Goal: Task Accomplishment & Management: Complete application form

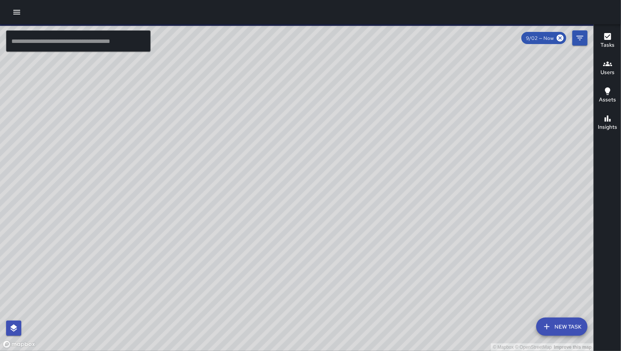
click at [557, 325] on button "New Task" at bounding box center [561, 327] width 51 height 18
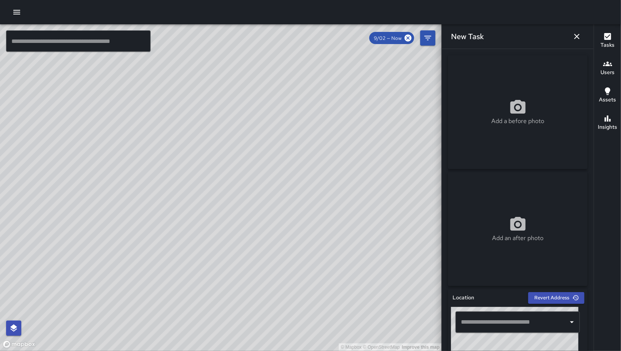
click at [502, 321] on input "text" at bounding box center [512, 322] width 106 height 14
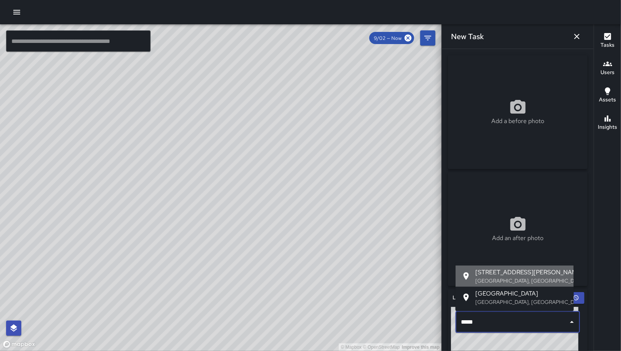
click at [508, 278] on p "[GEOGRAPHIC_DATA], [GEOGRAPHIC_DATA], [GEOGRAPHIC_DATA]" at bounding box center [521, 281] width 92 height 8
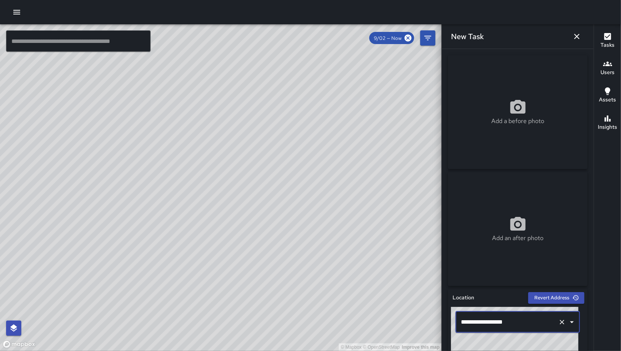
scroll to position [137, 0]
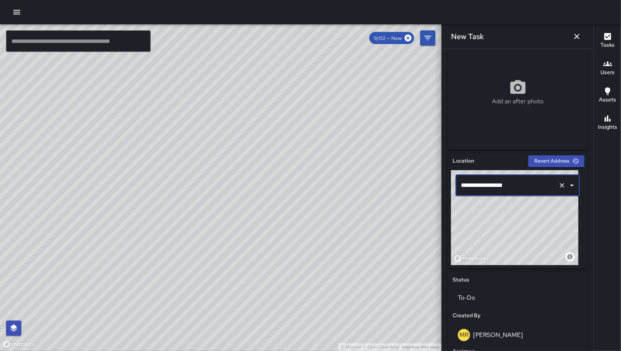
type input "**********"
click at [581, 32] on button "button" at bounding box center [576, 36] width 15 height 15
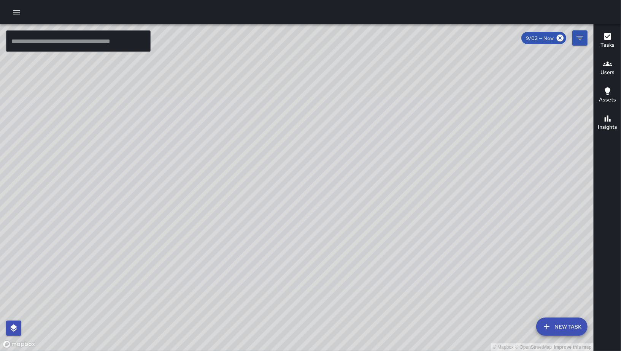
drag, startPoint x: 268, startPoint y: 271, endPoint x: 300, endPoint y: 235, distance: 47.4
click at [300, 235] on div "© Mapbox © OpenStreetMap Improve this map" at bounding box center [297, 187] width 594 height 327
drag, startPoint x: 245, startPoint y: 281, endPoint x: 273, endPoint y: 245, distance: 46.3
click at [273, 245] on div "© Mapbox © OpenStreetMap Improve this map" at bounding box center [297, 187] width 594 height 327
drag, startPoint x: 367, startPoint y: 110, endPoint x: 395, endPoint y: 108, distance: 28.6
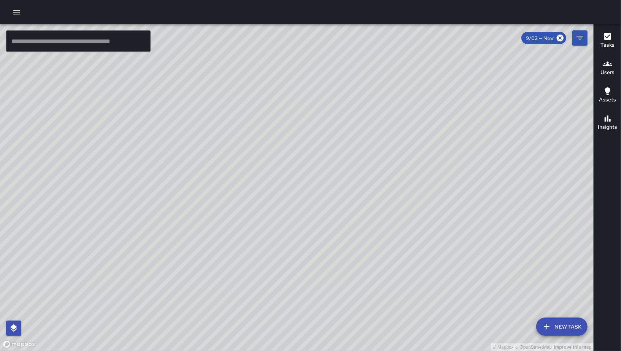
click at [281, 212] on div "© Mapbox © OpenStreetMap Improve this map" at bounding box center [297, 187] width 594 height 327
drag, startPoint x: 314, startPoint y: 188, endPoint x: 302, endPoint y: 201, distance: 18.0
click at [294, 209] on div "© Mapbox © OpenStreetMap Improve this map" at bounding box center [297, 187] width 594 height 327
click at [348, 163] on div "© Mapbox © OpenStreetMap Improve this map" at bounding box center [297, 187] width 594 height 327
click at [243, 170] on div "© Mapbox © OpenStreetMap Improve this map NV [PERSON_NAME] [STREET_ADDRESS] Cre…" at bounding box center [297, 187] width 594 height 327
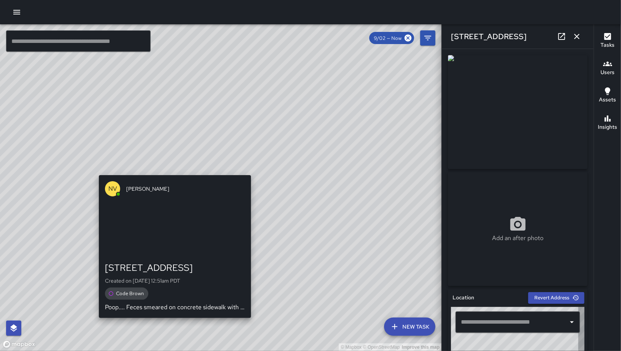
type input "**********"
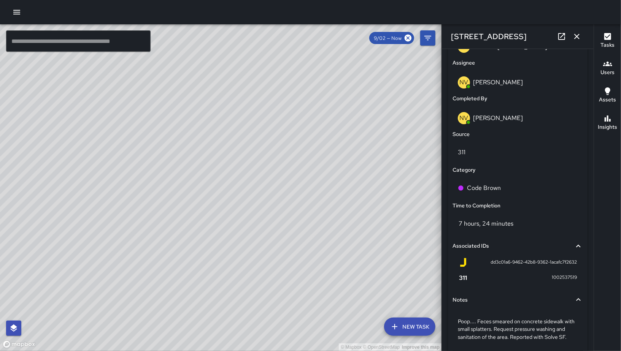
scroll to position [472, 0]
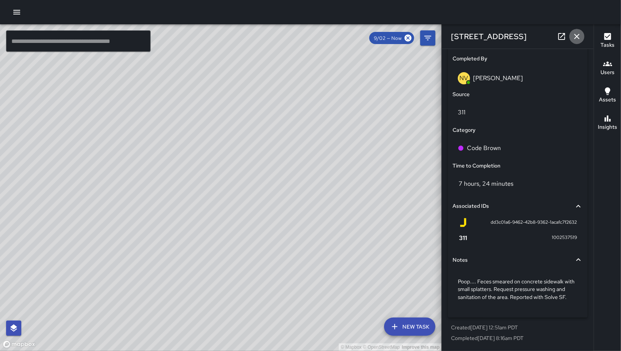
click at [578, 40] on icon "button" at bounding box center [576, 36] width 9 height 9
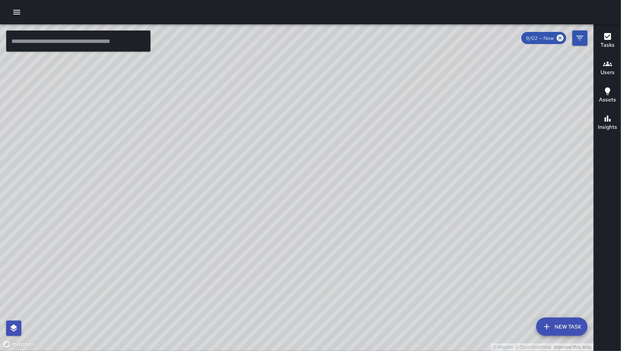
drag, startPoint x: 489, startPoint y: 145, endPoint x: 393, endPoint y: 216, distance: 118.8
click at [393, 216] on div "© Mapbox © OpenStreetMap Improve this map" at bounding box center [297, 187] width 594 height 327
drag, startPoint x: 446, startPoint y: 213, endPoint x: 368, endPoint y: 227, distance: 79.8
click at [368, 227] on div "© Mapbox © OpenStreetMap Improve this map" at bounding box center [297, 187] width 594 height 327
drag, startPoint x: 312, startPoint y: 151, endPoint x: 320, endPoint y: 157, distance: 10.0
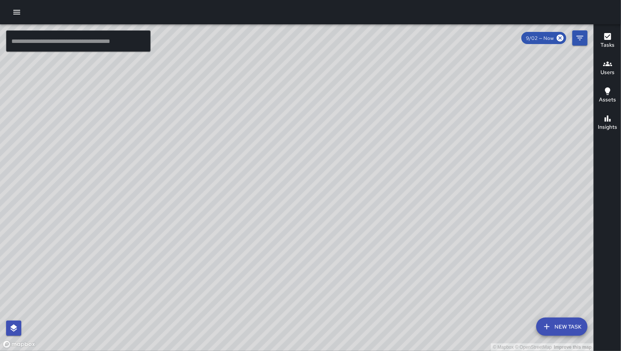
click at [321, 158] on div "© Mapbox © OpenStreetMap Improve this map" at bounding box center [297, 187] width 594 height 327
drag, startPoint x: 290, startPoint y: 128, endPoint x: 344, endPoint y: 200, distance: 89.9
click at [356, 207] on div "© Mapbox © OpenStreetMap Improve this map" at bounding box center [297, 187] width 594 height 327
drag, startPoint x: 284, startPoint y: 160, endPoint x: 324, endPoint y: 186, distance: 47.6
click at [324, 186] on div "© Mapbox © OpenStreetMap Improve this map" at bounding box center [297, 187] width 594 height 327
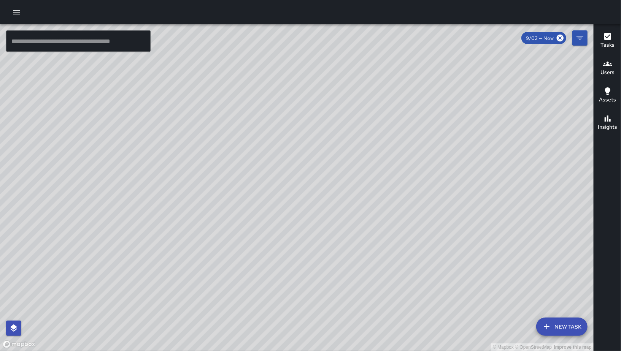
drag, startPoint x: 321, startPoint y: 246, endPoint x: 300, endPoint y: 238, distance: 21.8
click at [300, 238] on div "© Mapbox © OpenStreetMap Improve this map" at bounding box center [297, 187] width 594 height 327
drag, startPoint x: 146, startPoint y: 142, endPoint x: 207, endPoint y: 133, distance: 61.8
click at [207, 133] on div "© Mapbox © OpenStreetMap Improve this map" at bounding box center [297, 187] width 594 height 327
drag, startPoint x: 216, startPoint y: 203, endPoint x: 307, endPoint y: 172, distance: 95.7
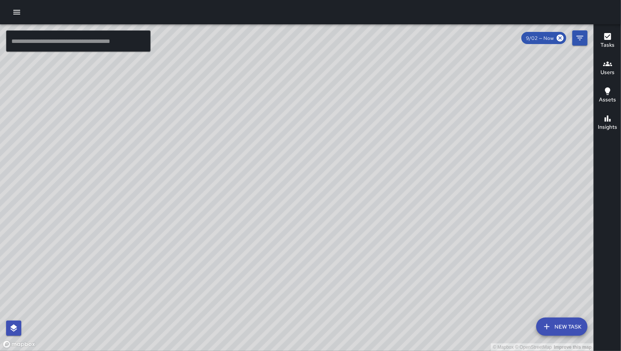
click at [320, 140] on div "© Mapbox © OpenStreetMap Improve this map" at bounding box center [297, 187] width 594 height 327
drag, startPoint x: 217, startPoint y: 186, endPoint x: 161, endPoint y: 186, distance: 55.9
click at [155, 187] on div "© Mapbox © OpenStreetMap Improve this map" at bounding box center [297, 187] width 594 height 327
drag, startPoint x: 424, startPoint y: 199, endPoint x: 304, endPoint y: 203, distance: 119.8
click at [304, 203] on div "© Mapbox © OpenStreetMap Improve this map" at bounding box center [297, 187] width 594 height 327
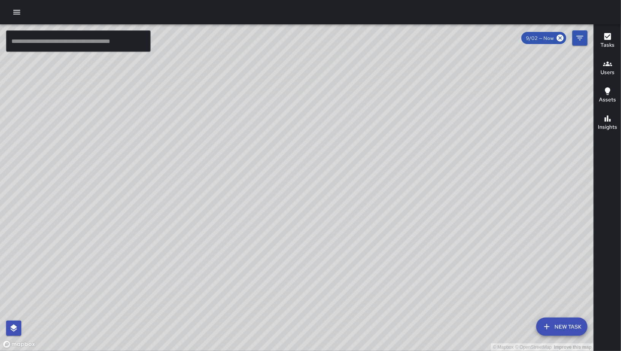
drag, startPoint x: 376, startPoint y: 243, endPoint x: 278, endPoint y: 155, distance: 132.2
click at [278, 155] on div "© Mapbox © OpenStreetMap Improve this map" at bounding box center [297, 187] width 594 height 327
click at [269, 110] on div "© Mapbox © OpenStreetMap Improve this map Unassigned [STREET_ADDRESS][PERSON_NA…" at bounding box center [297, 187] width 594 height 327
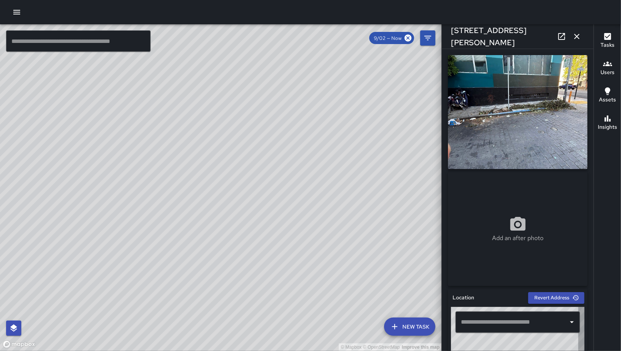
type input "**********"
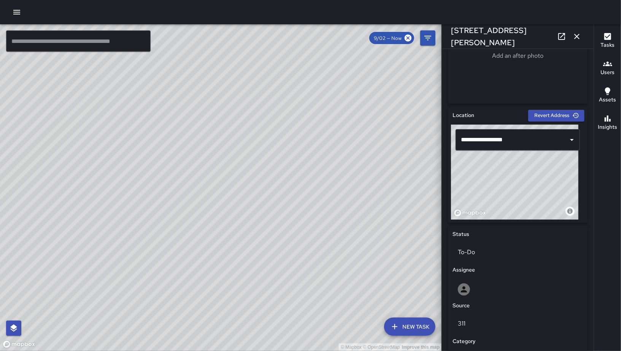
scroll to position [339, 0]
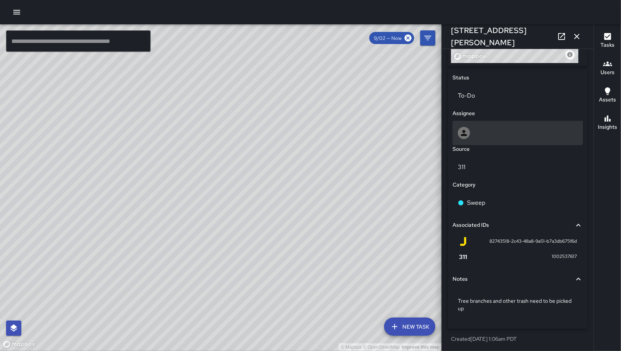
click at [488, 127] on div at bounding box center [518, 133] width 120 height 12
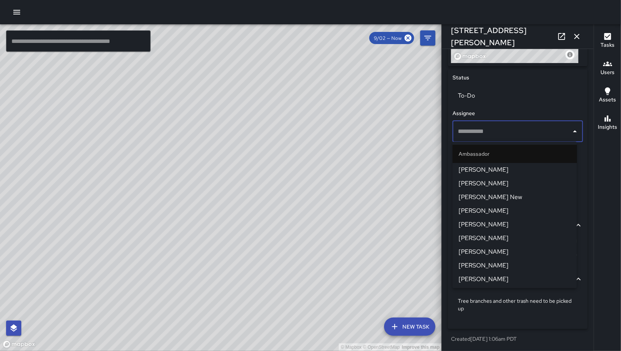
click at [488, 127] on input "text" at bounding box center [512, 131] width 112 height 14
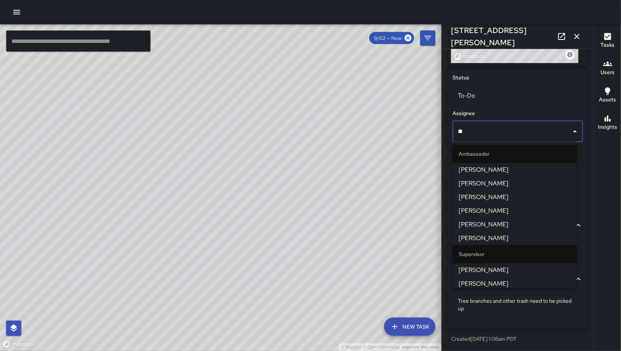
type input "***"
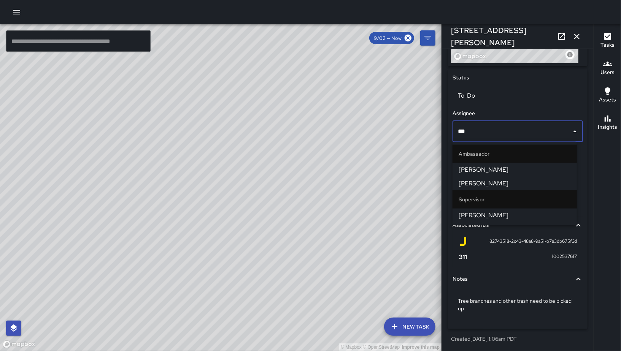
click at [493, 171] on span "[PERSON_NAME]" at bounding box center [515, 169] width 112 height 9
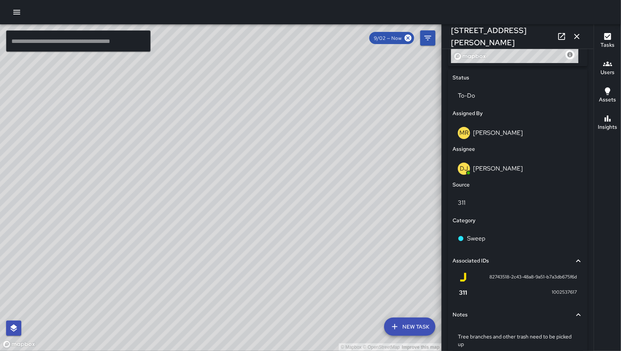
click at [230, 201] on div "© Mapbox © OpenStreetMap Improve this map Unassigned [STREET_ADDRESS][PERSON_NA…" at bounding box center [220, 187] width 441 height 327
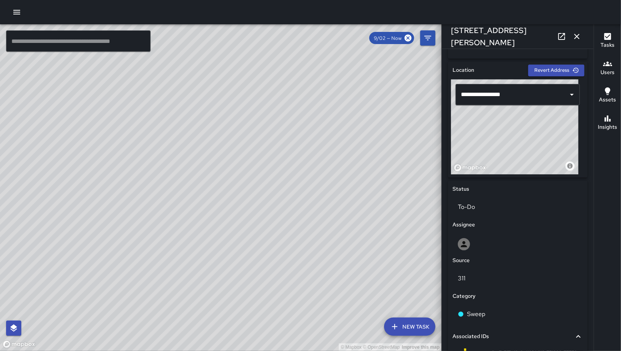
scroll to position [228, 0]
click at [474, 242] on div at bounding box center [518, 244] width 120 height 12
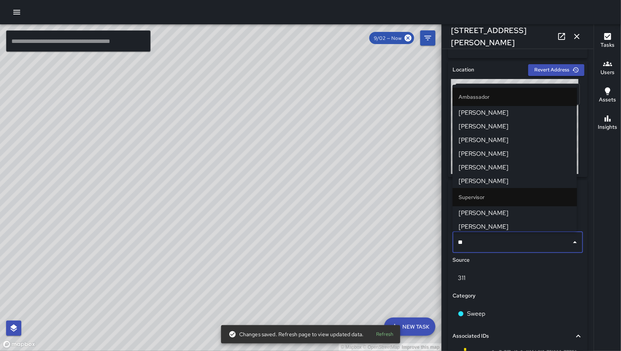
type input "***"
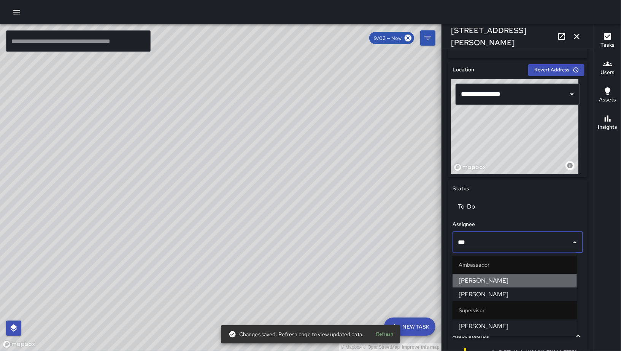
click at [485, 285] on span "[PERSON_NAME]" at bounding box center [515, 280] width 112 height 9
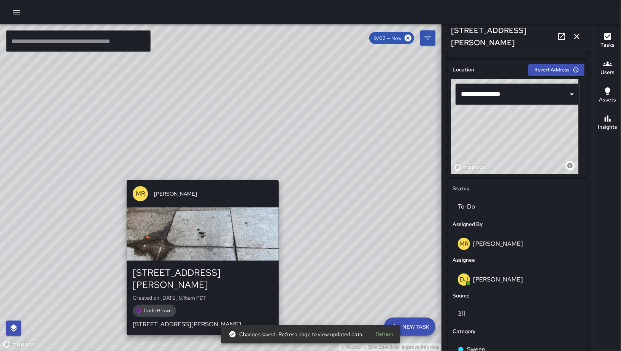
click at [198, 175] on div "© Mapbox © OpenStreetMap Improve this map [PERSON_NAME] [STREET_ADDRESS][PERSON…" at bounding box center [220, 187] width 441 height 327
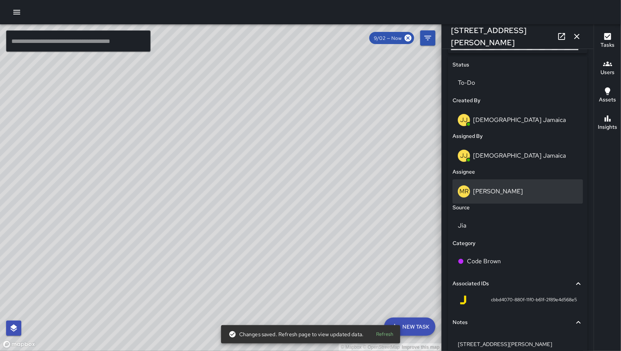
scroll to position [352, 0]
click at [497, 191] on p "[PERSON_NAME]" at bounding box center [498, 191] width 50 height 8
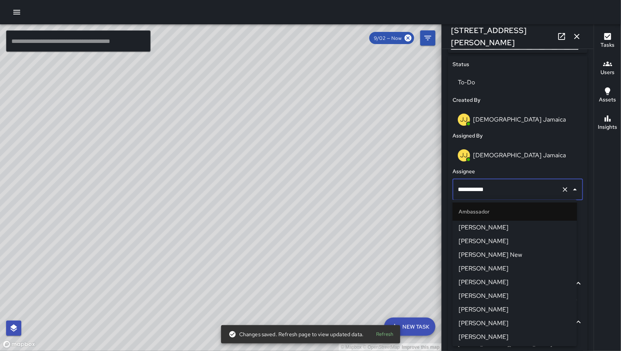
click at [497, 191] on input "**********" at bounding box center [507, 190] width 102 height 14
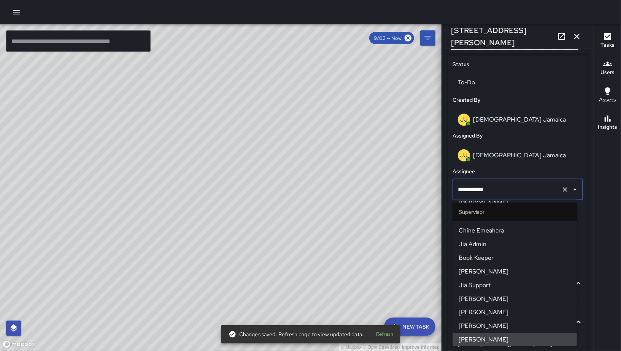
click at [497, 191] on input "**********" at bounding box center [507, 190] width 102 height 14
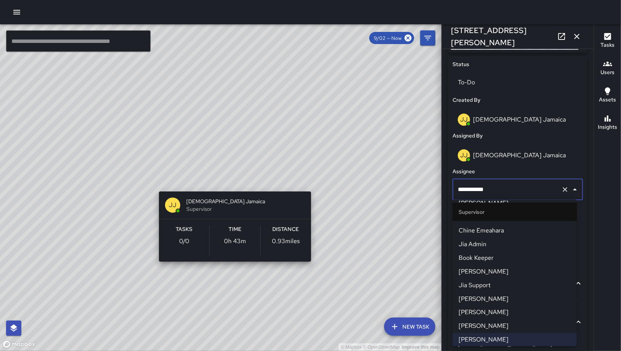
type input "*"
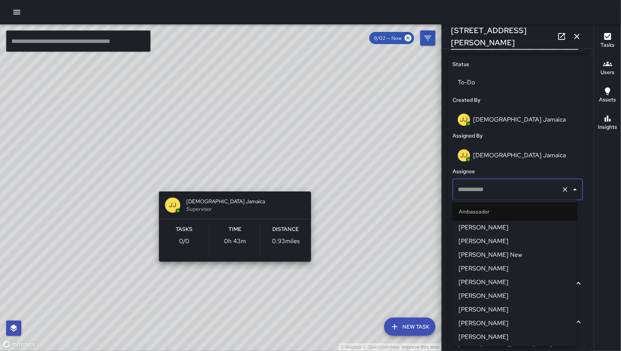
scroll to position [352, 0]
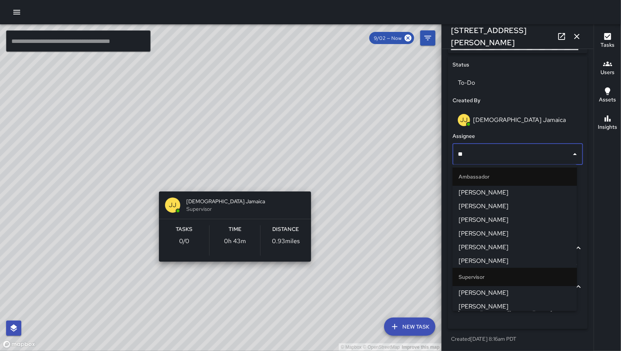
type input "***"
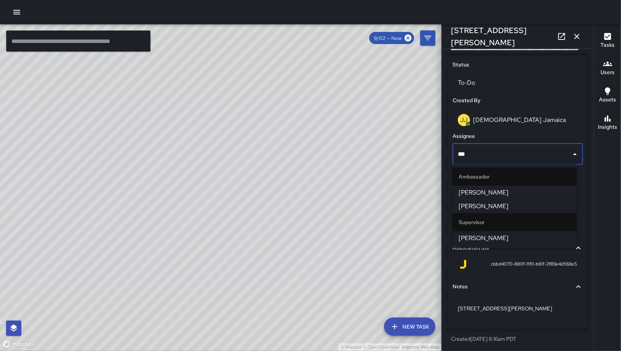
click at [486, 190] on span "[PERSON_NAME]" at bounding box center [515, 192] width 112 height 9
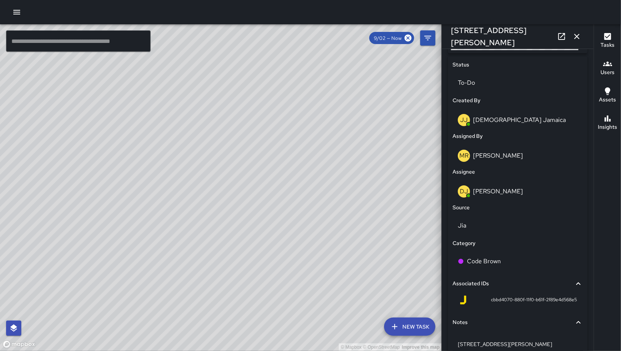
click at [583, 36] on button "button" at bounding box center [576, 36] width 15 height 15
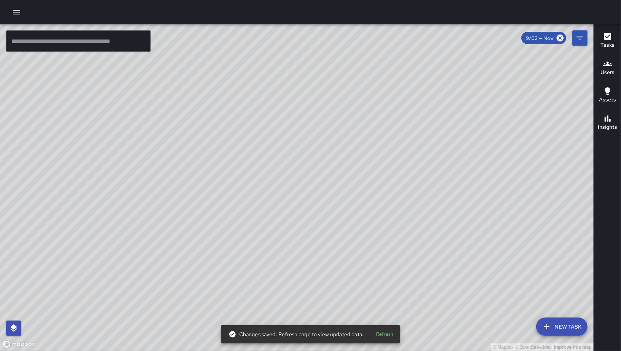
drag, startPoint x: 454, startPoint y: 306, endPoint x: 378, endPoint y: 240, distance: 100.9
click at [378, 241] on div "© Mapbox © OpenStreetMap Improve this map" at bounding box center [297, 187] width 594 height 327
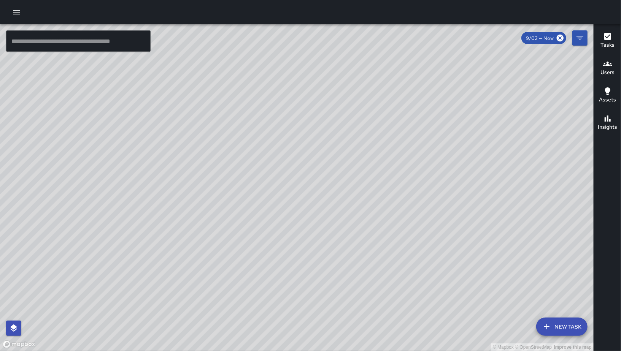
drag, startPoint x: 283, startPoint y: 135, endPoint x: 317, endPoint y: 240, distance: 110.6
click at [325, 266] on div "© Mapbox © OpenStreetMap Improve this map" at bounding box center [297, 187] width 594 height 327
click at [298, 228] on div "© Mapbox © OpenStreetMap Improve this map" at bounding box center [297, 187] width 594 height 327
click at [556, 322] on button "New Task" at bounding box center [561, 327] width 51 height 18
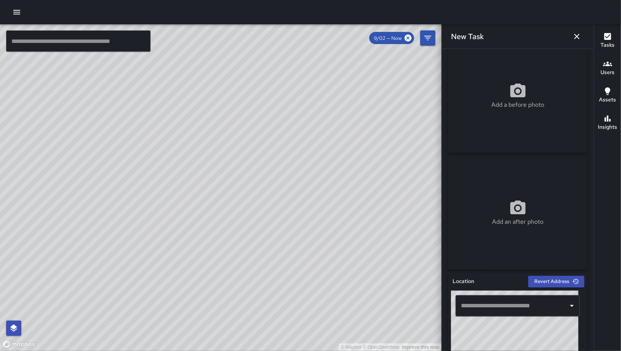
click at [517, 295] on div "​" at bounding box center [518, 305] width 124 height 21
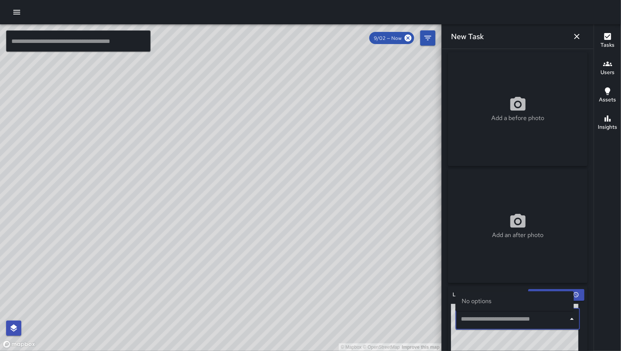
scroll to position [0, 0]
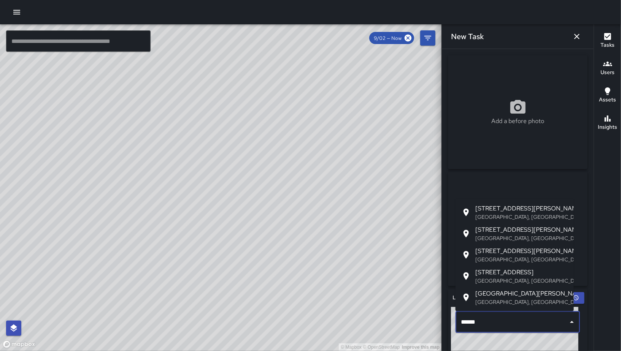
click at [523, 208] on span "[STREET_ADDRESS][PERSON_NAME]" at bounding box center [521, 208] width 92 height 9
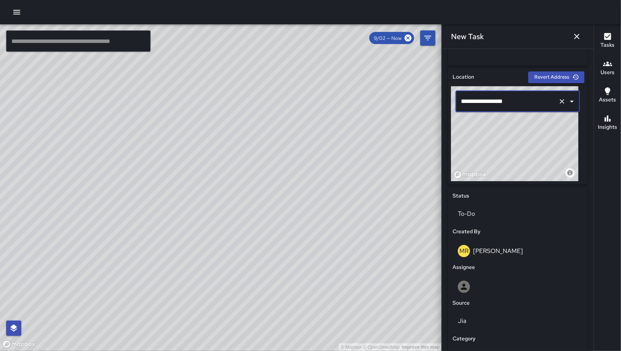
scroll to position [289, 0]
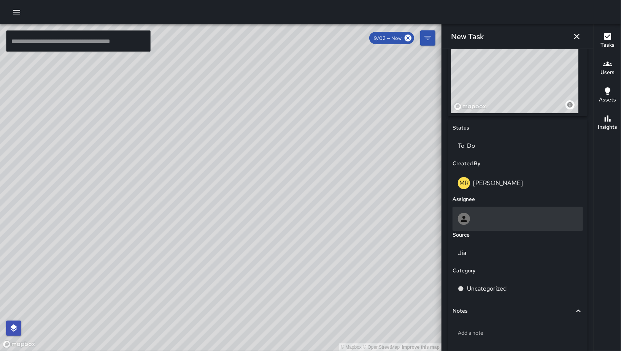
type input "**********"
click at [505, 222] on div at bounding box center [518, 219] width 120 height 12
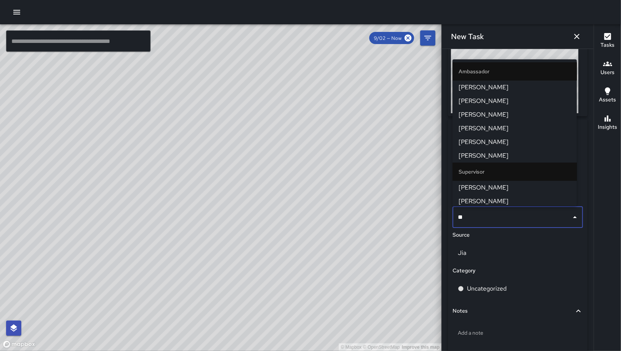
type input "***"
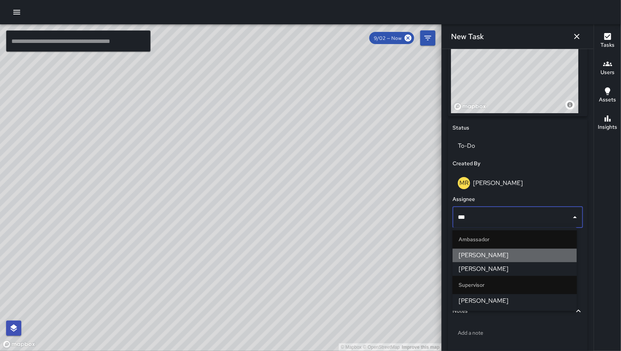
click at [508, 258] on span "[PERSON_NAME]" at bounding box center [515, 255] width 112 height 9
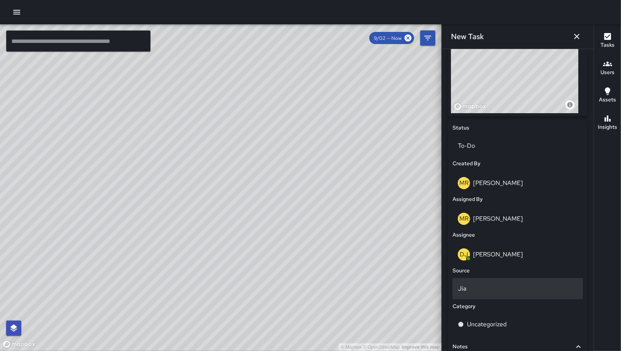
click at [504, 293] on div "Jia" at bounding box center [517, 288] width 130 height 21
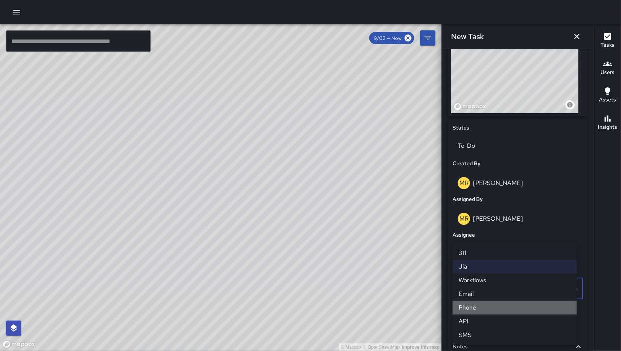
click at [495, 307] on li "Phone" at bounding box center [514, 308] width 124 height 14
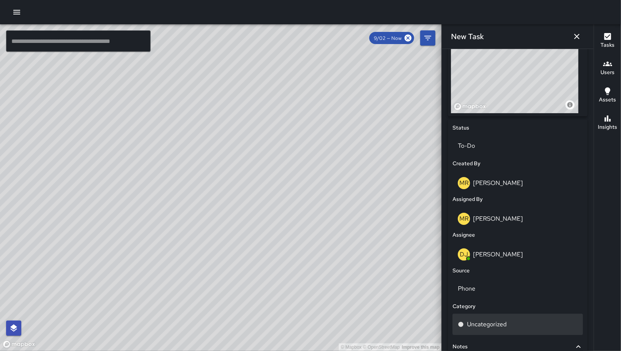
click at [495, 319] on div "Uncategorized" at bounding box center [517, 324] width 130 height 21
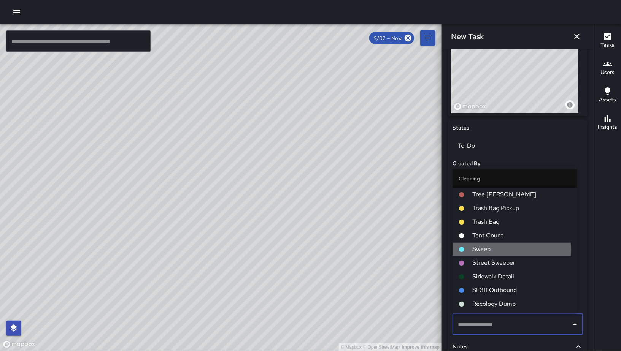
click at [495, 250] on span "Sweep" at bounding box center [521, 249] width 98 height 9
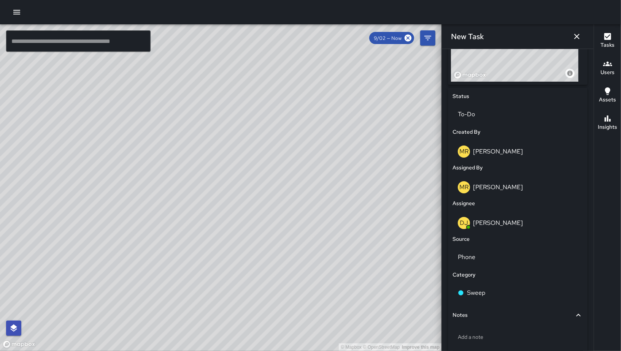
scroll to position [361, 0]
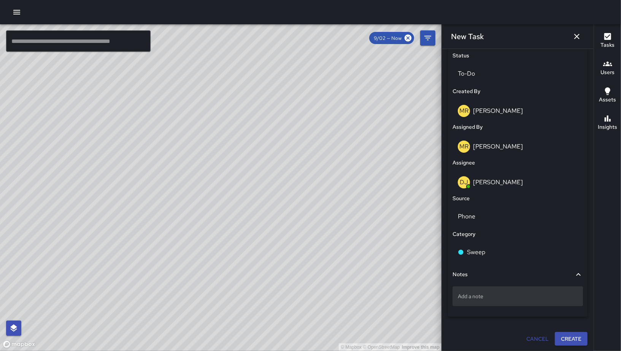
click at [486, 294] on p "Add a note" at bounding box center [518, 297] width 120 height 8
click at [467, 298] on textarea "**********" at bounding box center [515, 297] width 114 height 8
click at [472, 296] on textarea "**********" at bounding box center [515, 297] width 114 height 8
click at [475, 296] on textarea "**********" at bounding box center [515, 297] width 114 height 8
type textarea "**********"
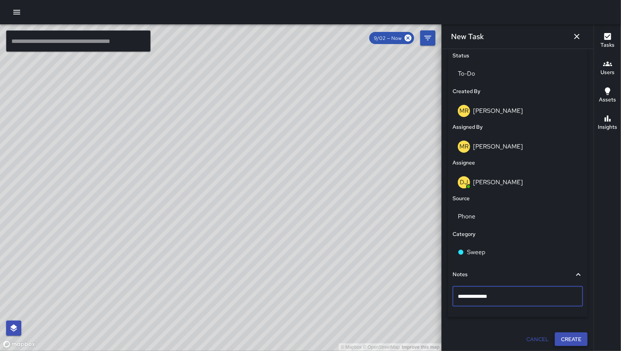
click at [561, 339] on button "Create" at bounding box center [571, 340] width 33 height 14
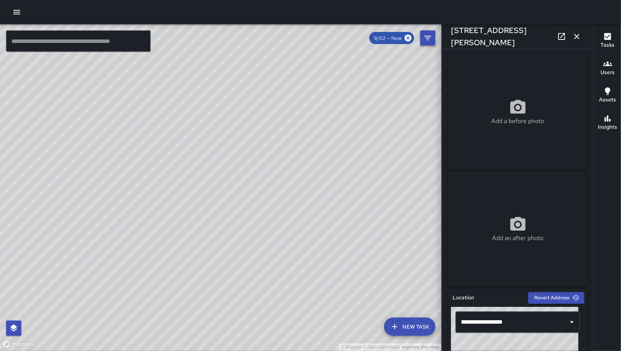
click at [579, 39] on icon "button" at bounding box center [576, 36] width 9 height 9
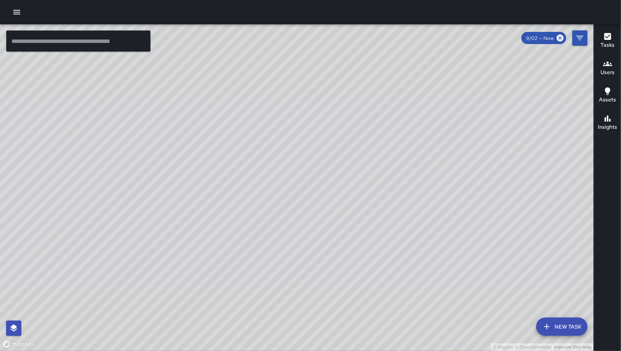
drag, startPoint x: 432, startPoint y: 119, endPoint x: 395, endPoint y: 86, distance: 49.6
click at [397, 86] on div "© Mapbox © OpenStreetMap Improve this map" at bounding box center [297, 187] width 594 height 327
drag, startPoint x: 447, startPoint y: 244, endPoint x: 418, endPoint y: 164, distance: 85.5
click at [418, 164] on div "© Mapbox © OpenStreetMap Improve this map" at bounding box center [297, 187] width 594 height 327
drag, startPoint x: 418, startPoint y: 164, endPoint x: 422, endPoint y: 156, distance: 8.3
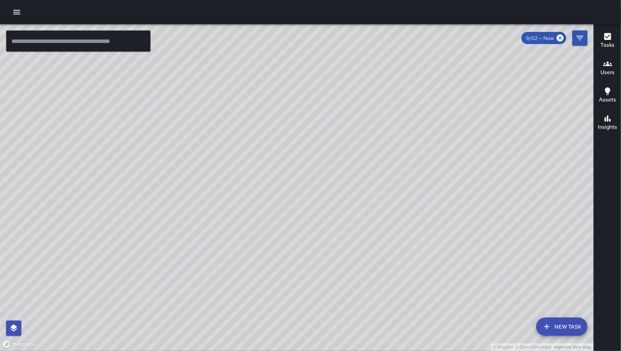
click at [422, 156] on div "© Mapbox © OpenStreetMap Improve this map" at bounding box center [297, 187] width 594 height 327
drag, startPoint x: 366, startPoint y: 79, endPoint x: 362, endPoint y: 133, distance: 53.8
click at [362, 133] on div "© Mapbox © OpenStreetMap Improve this map" at bounding box center [297, 187] width 594 height 327
drag, startPoint x: 344, startPoint y: 160, endPoint x: 332, endPoint y: 218, distance: 59.4
click at [332, 219] on div "© Mapbox © OpenStreetMap Improve this map" at bounding box center [297, 187] width 594 height 327
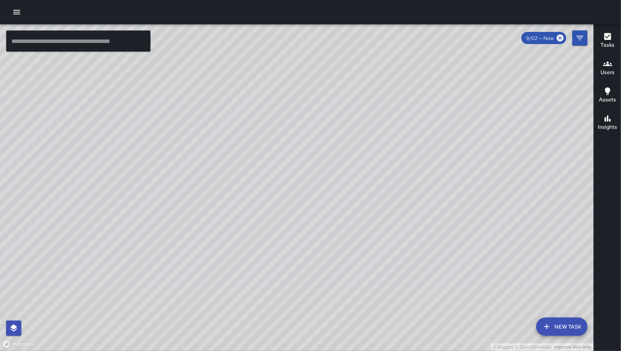
drag, startPoint x: 331, startPoint y: 224, endPoint x: 328, endPoint y: 234, distance: 10.3
click at [329, 234] on div "© Mapbox © OpenStreetMap Improve this map" at bounding box center [297, 187] width 594 height 327
